Goal: Transaction & Acquisition: Download file/media

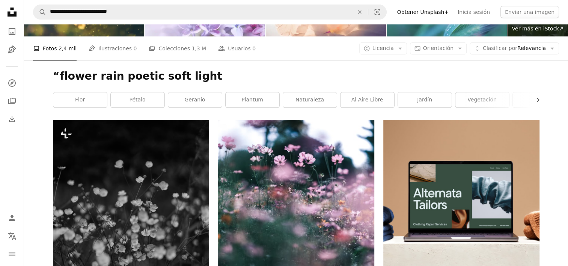
scroll to position [75, 0]
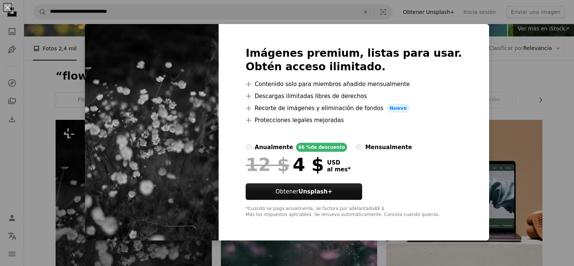
click at [174, 137] on img at bounding box center [152, 132] width 134 height 216
click at [42, 108] on div "An X shape Imágenes premium, listas para usar. Obtén acceso ilimitado. A plus s…" at bounding box center [287, 133] width 574 height 266
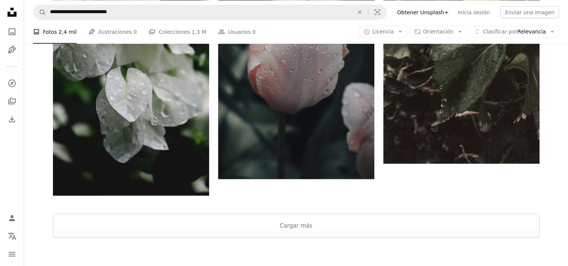
scroll to position [1570, 0]
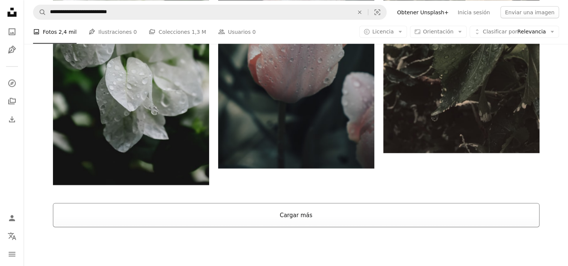
click at [296, 203] on button "Cargar más" at bounding box center [296, 215] width 487 height 24
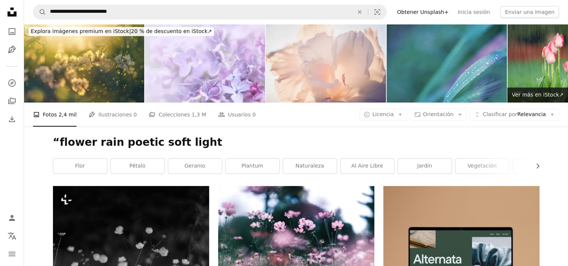
scroll to position [0, 0]
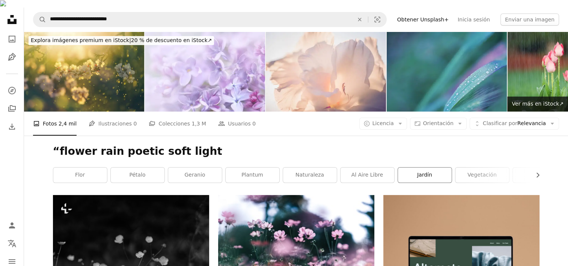
click at [424, 167] on link "jardín" at bounding box center [425, 174] width 54 height 15
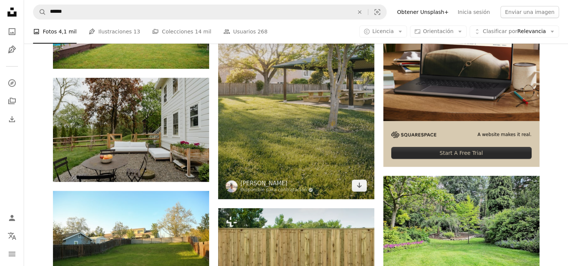
scroll to position [75, 0]
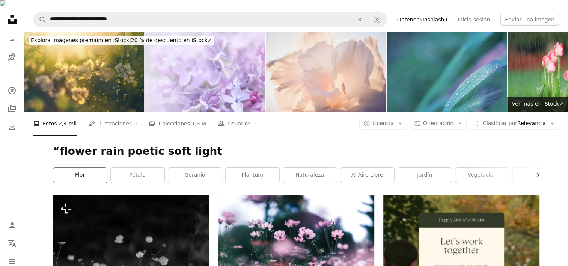
click at [78, 167] on link "flor" at bounding box center [80, 174] width 54 height 15
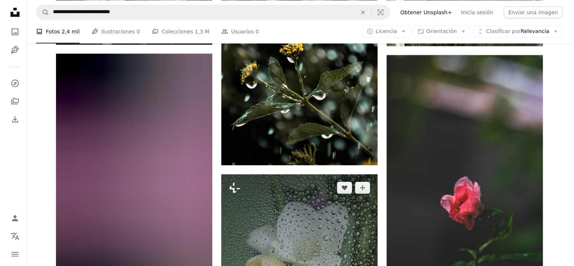
scroll to position [4994, 0]
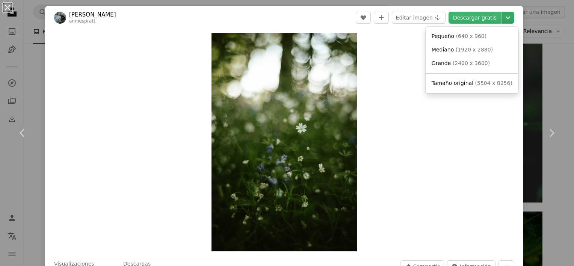
click at [502, 17] on icon "Chevron down" at bounding box center [508, 17] width 12 height 9
click at [447, 35] on span "Pequeño" at bounding box center [442, 36] width 23 height 6
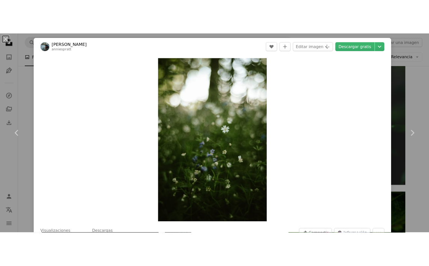
scroll to position [3944, 0]
